Goal: Information Seeking & Learning: Learn about a topic

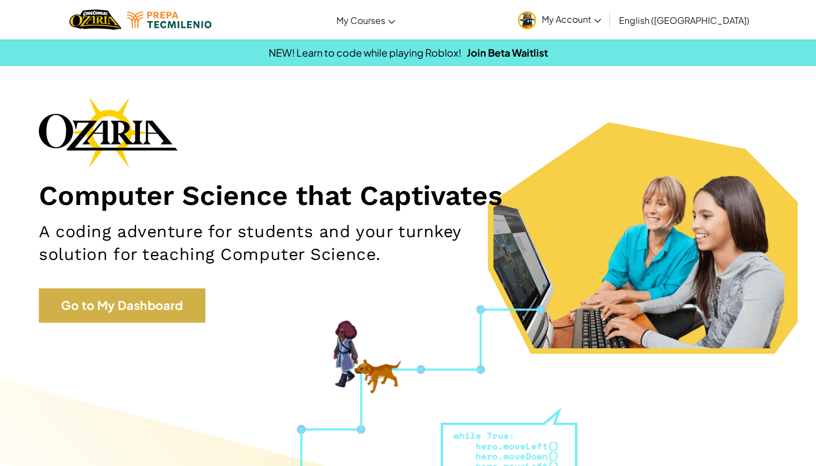
click at [154, 297] on link "Go to My Dashboard" at bounding box center [122, 305] width 167 height 34
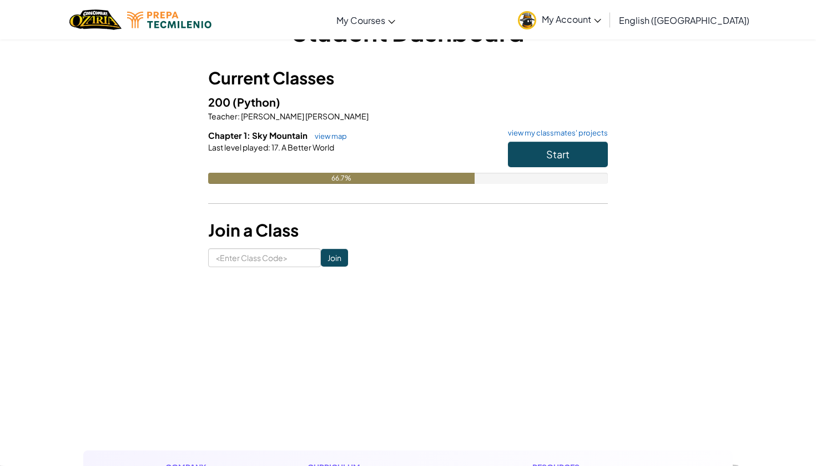
scroll to position [45, 0]
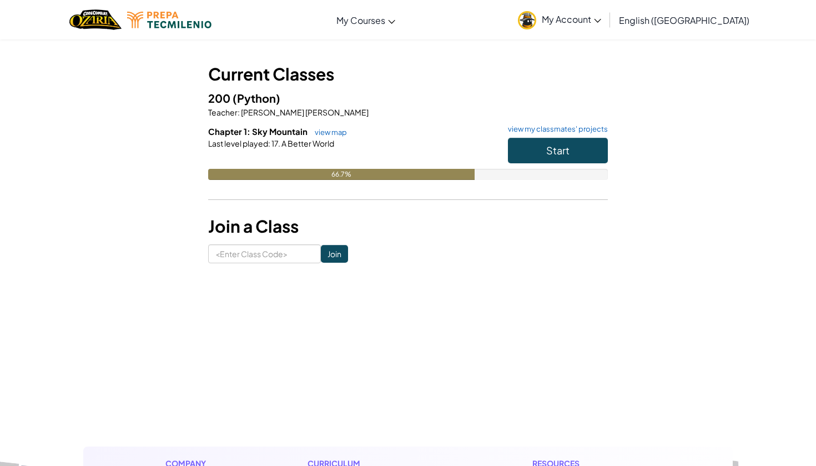
click at [564, 148] on span "Start" at bounding box center [557, 150] width 23 height 13
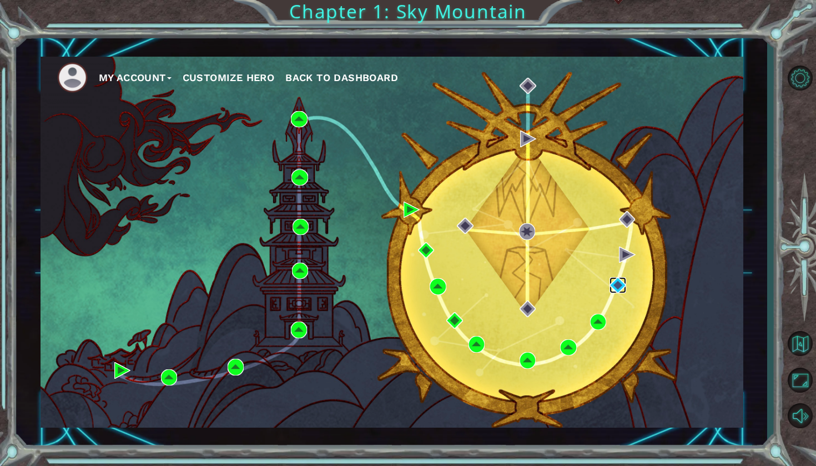
click at [618, 286] on img at bounding box center [618, 285] width 16 height 16
click at [602, 325] on img at bounding box center [598, 322] width 16 height 16
